Goal: Find specific page/section: Find specific page/section

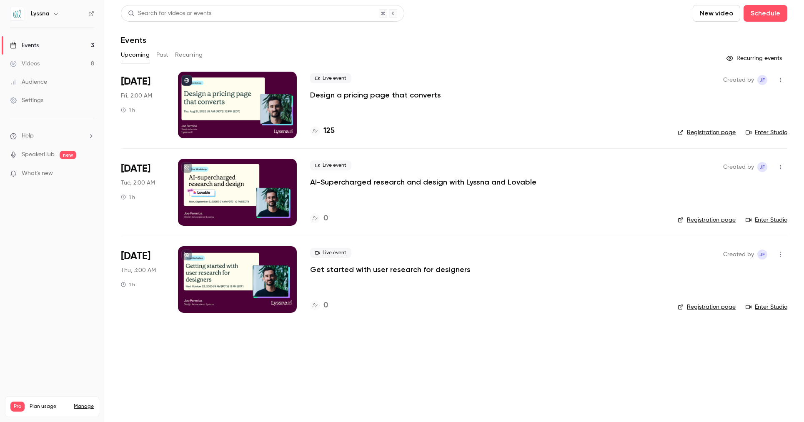
click at [707, 220] on link "Registration page" at bounding box center [707, 220] width 58 height 8
click at [220, 199] on div at bounding box center [237, 192] width 119 height 67
